Goal: Task Accomplishment & Management: Complete application form

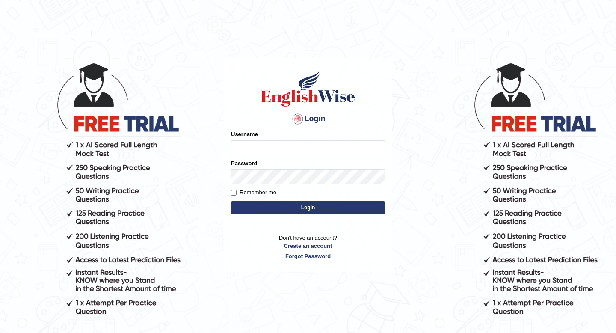
click at [263, 145] on input "Username" at bounding box center [308, 147] width 154 height 15
type input "NiteshY"
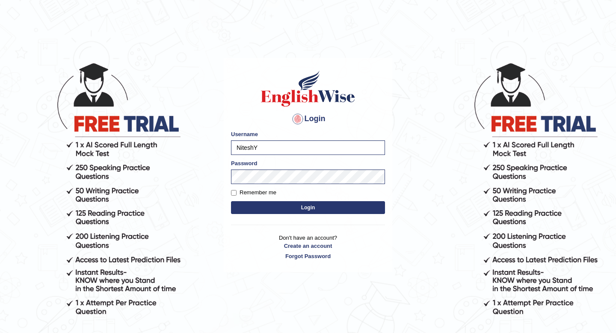
drag, startPoint x: 275, startPoint y: 208, endPoint x: 260, endPoint y: 195, distance: 20.0
click at [260, 195] on form "Please fix the following errors: Username NiteshY Password Remember me Login" at bounding box center [308, 173] width 154 height 86
click at [260, 195] on label "Remember me" at bounding box center [253, 192] width 45 height 9
click at [236, 195] on input "Remember me" at bounding box center [234, 193] width 6 height 6
checkbox input "true"
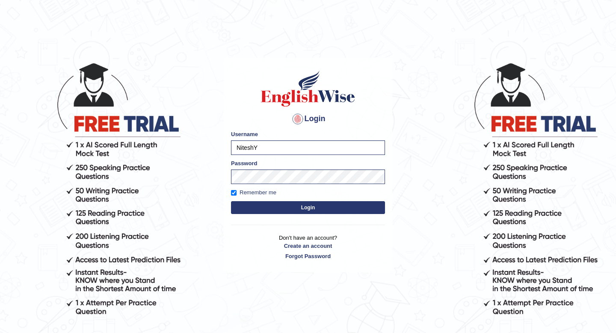
click at [272, 206] on button "Login" at bounding box center [308, 207] width 154 height 13
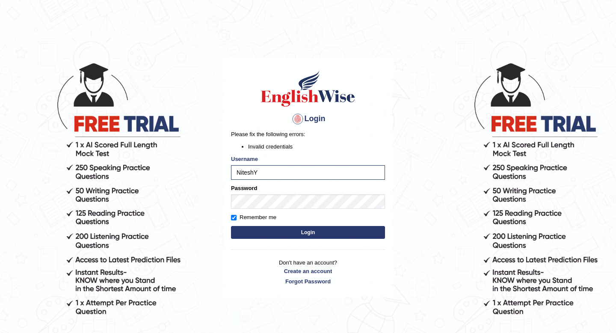
click at [285, 234] on button "Login" at bounding box center [308, 232] width 154 height 13
click at [236, 173] on input "NiteshY" at bounding box center [308, 172] width 154 height 15
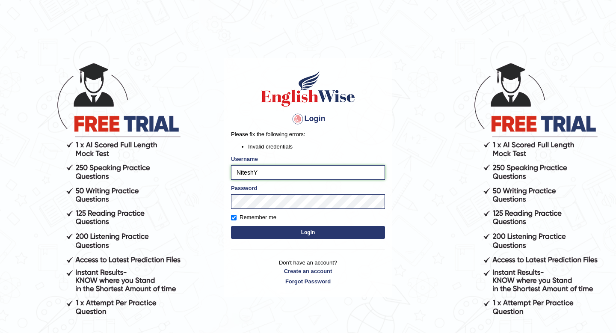
click at [236, 173] on input "NiteshY" at bounding box center [308, 172] width 154 height 15
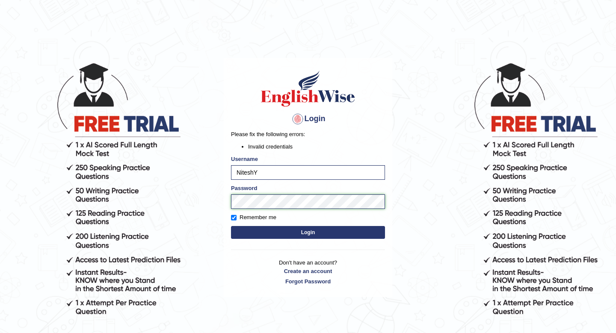
click at [231, 226] on button "Login" at bounding box center [308, 232] width 154 height 13
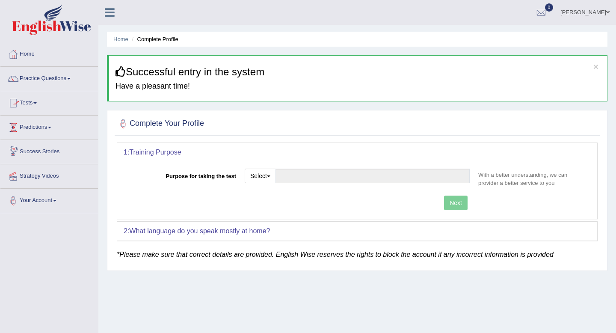
click at [36, 104] on link "Tests" at bounding box center [48, 101] width 97 height 21
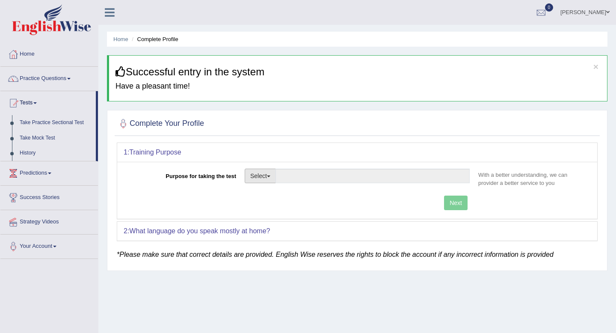
click at [269, 177] on span "button" at bounding box center [268, 176] width 3 height 2
click at [273, 195] on link "Student Visa" at bounding box center [283, 194] width 76 height 11
type input "Student Visa"
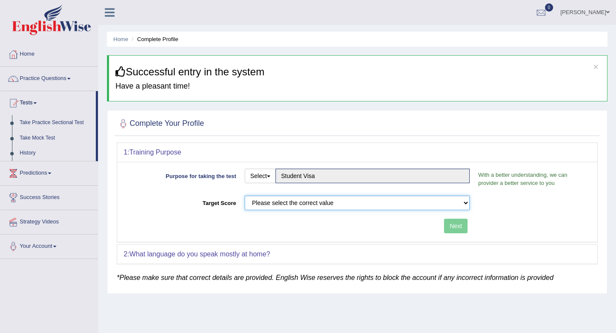
click at [313, 204] on select "Please select the correct value 50 (6 bands) 58 (6.5 bands) 65 (7 bands) 79 (8 …" at bounding box center [357, 202] width 225 height 15
select select "65"
click at [245, 195] on select "Please select the correct value 50 (6 bands) 58 (6.5 bands) 65 (7 bands) 79 (8 …" at bounding box center [357, 202] width 225 height 15
click at [462, 222] on button "Next" at bounding box center [456, 225] width 24 height 15
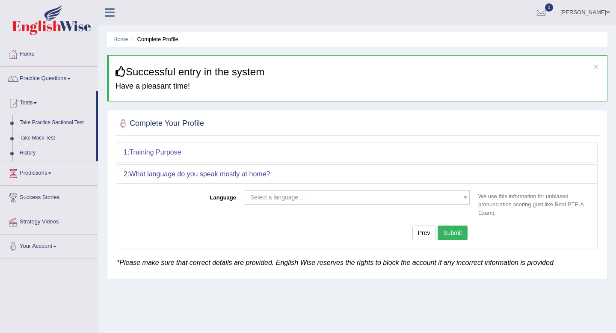
click at [366, 188] on div "Language Select a language ... Afrikaans Albanian Amharic Arabic Armenian Ashan…" at bounding box center [357, 215] width 480 height 65
click at [359, 195] on span "Select a language ..." at bounding box center [354, 197] width 209 height 9
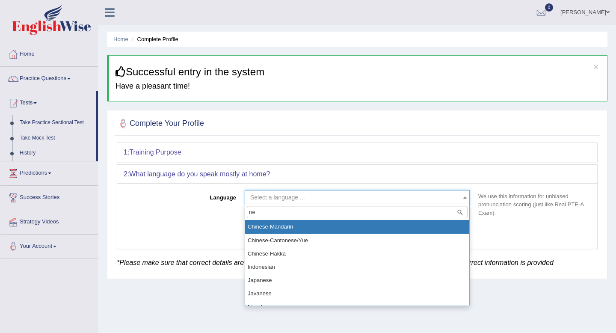
type input "n"
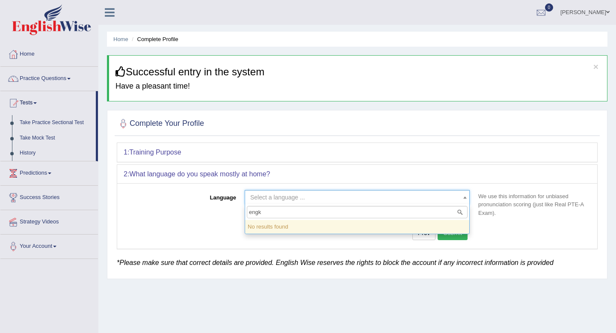
type input "eng"
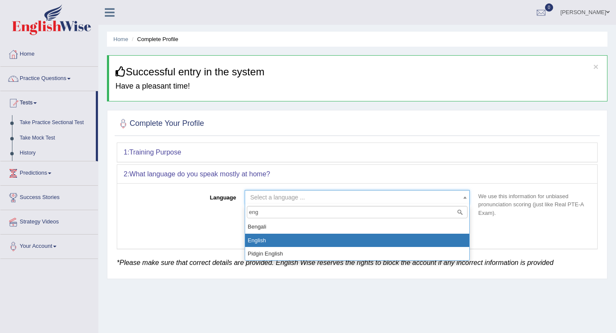
select select "English"
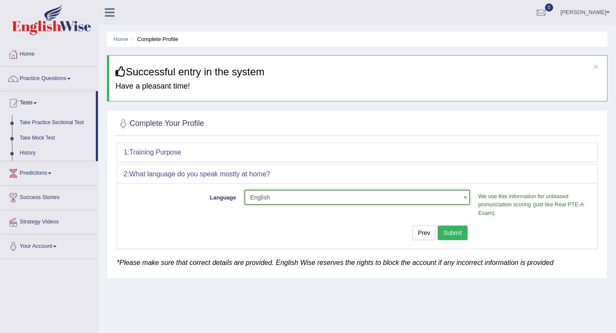
click at [463, 232] on button "Submit" at bounding box center [452, 232] width 30 height 15
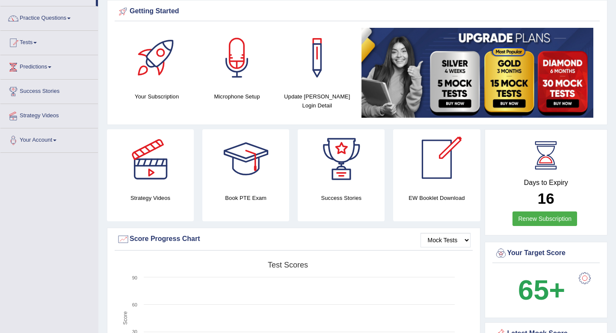
scroll to position [74, 0]
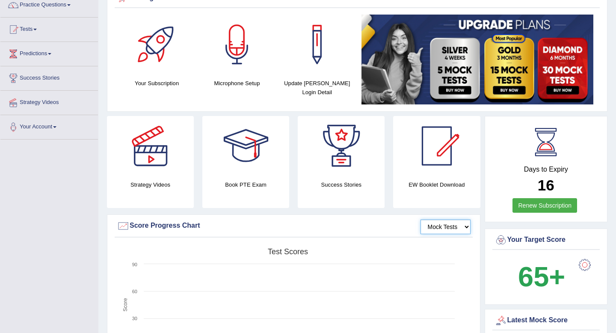
click at [452, 226] on select "Mock Tests" at bounding box center [445, 226] width 50 height 15
click at [420, 219] on select "Mock Tests" at bounding box center [445, 226] width 50 height 15
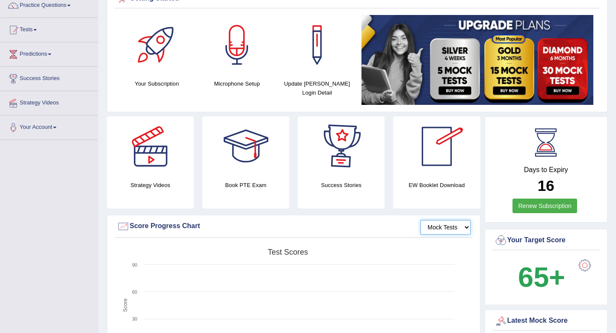
scroll to position [77, 0]
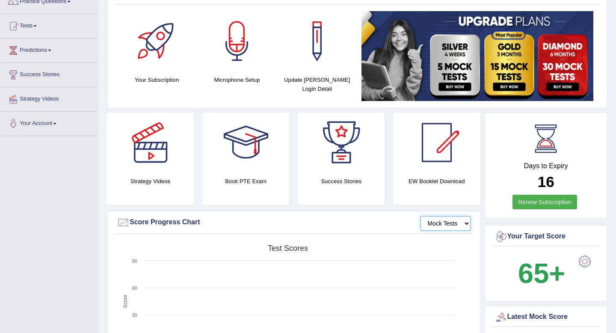
click at [449, 224] on select "Mock Tests" at bounding box center [445, 223] width 50 height 15
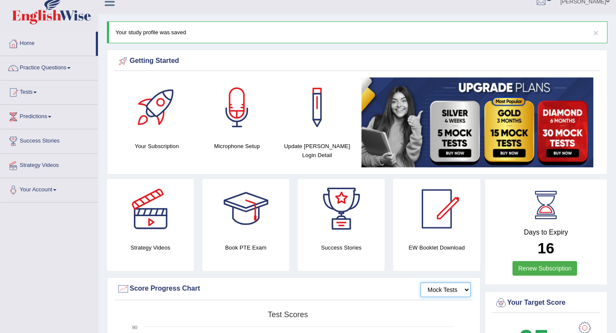
scroll to position [0, 0]
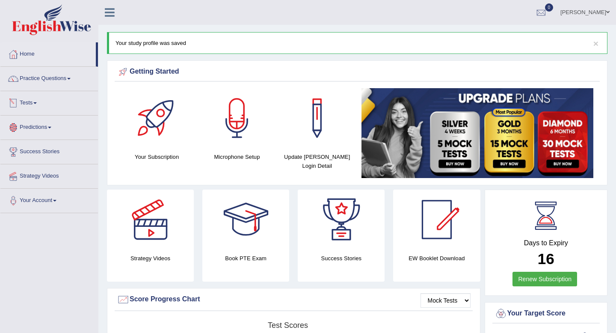
click at [37, 102] on span at bounding box center [34, 103] width 3 height 2
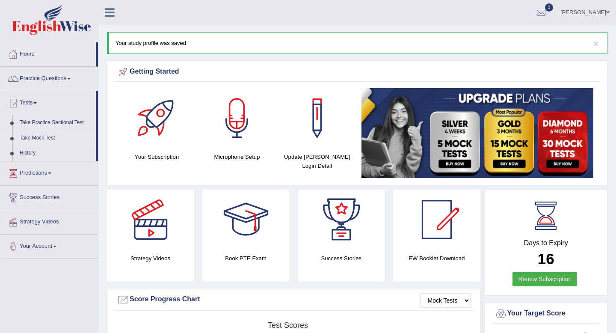
click at [38, 138] on link "Take Mock Test" at bounding box center [56, 137] width 80 height 15
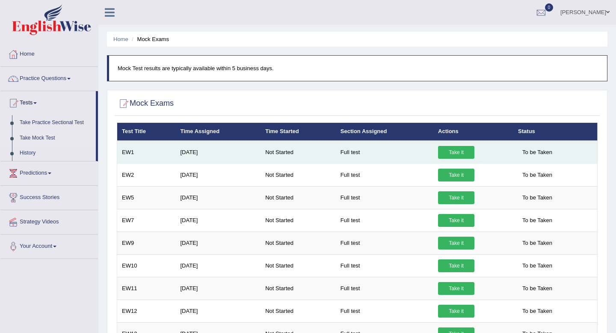
click at [466, 152] on link "Take it" at bounding box center [456, 152] width 36 height 13
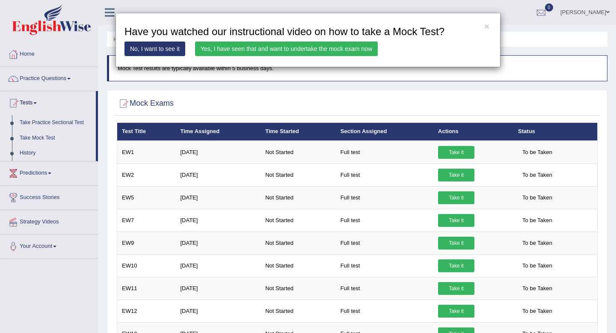
click at [156, 50] on link "No, I want to see it" at bounding box center [154, 48] width 61 height 15
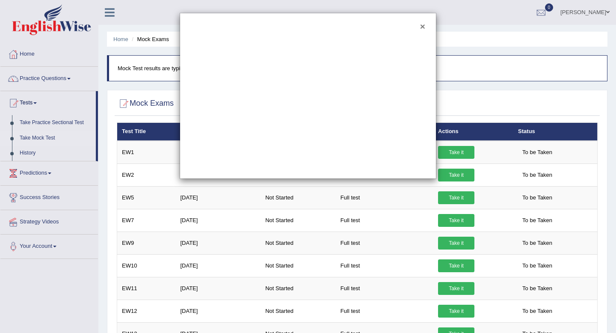
click at [421, 25] on button "×" at bounding box center [422, 26] width 5 height 9
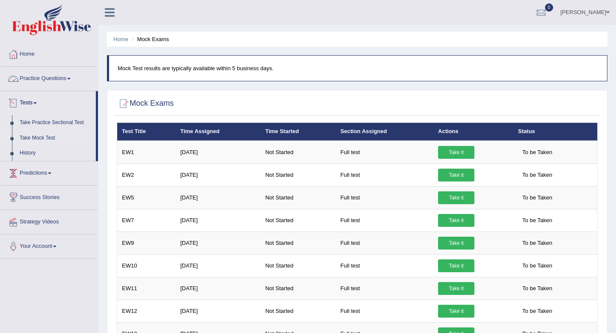
click at [71, 81] on link "Practice Questions" at bounding box center [48, 77] width 97 height 21
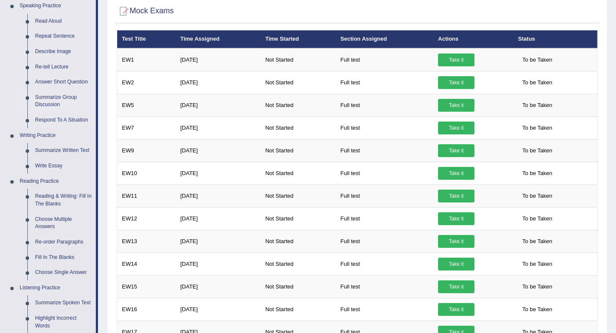
scroll to position [93, 0]
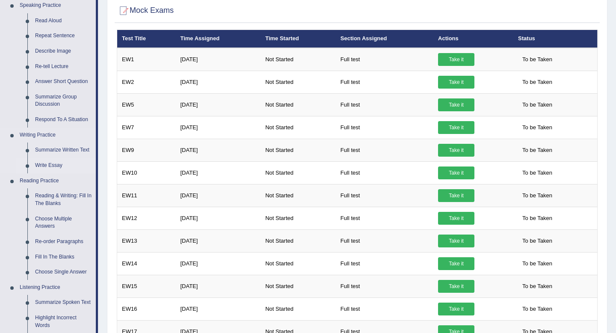
click at [53, 166] on link "Write Essay" at bounding box center [63, 165] width 65 height 15
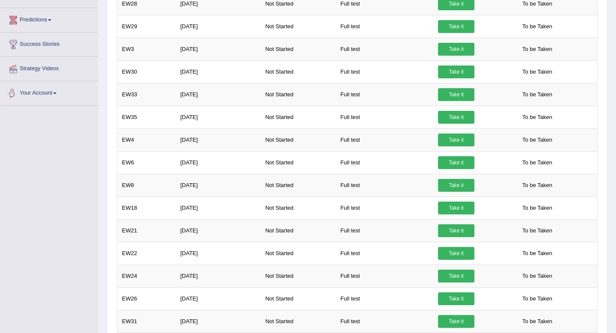
scroll to position [547, 0]
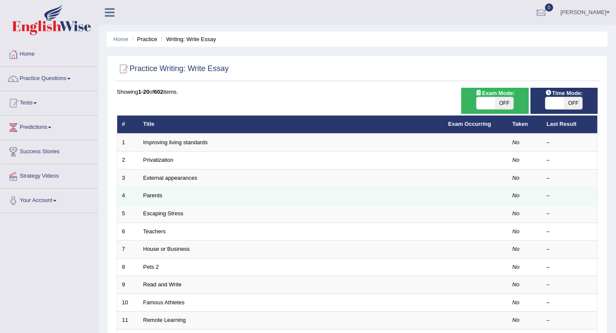
click at [394, 196] on td "Parents" at bounding box center [291, 196] width 305 height 18
click at [400, 197] on td "Parents" at bounding box center [291, 196] width 305 height 18
click at [157, 195] on link "Parents" at bounding box center [152, 195] width 19 height 6
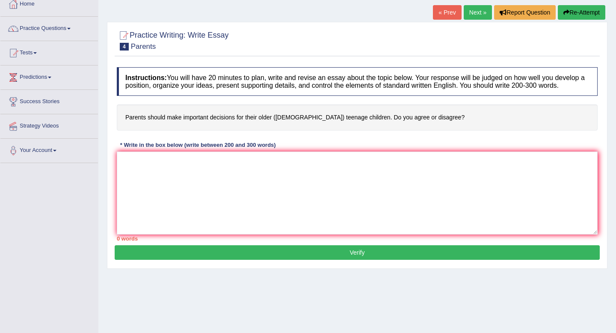
scroll to position [50, 0]
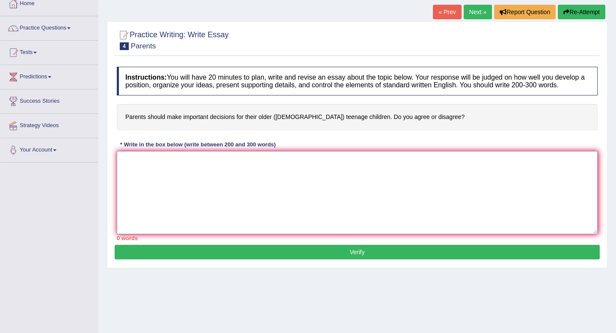
click at [230, 174] on textarea at bounding box center [357, 192] width 481 height 83
